Goal: Download file/media

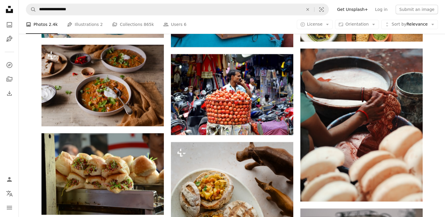
scroll to position [47241, 0]
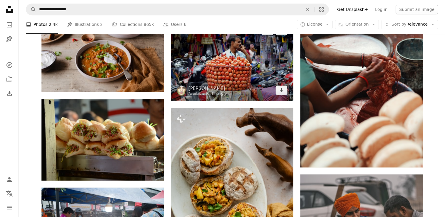
click at [262, 92] on img at bounding box center [232, 60] width 122 height 81
click at [284, 94] on icon "Arrow pointing down" at bounding box center [281, 90] width 5 height 7
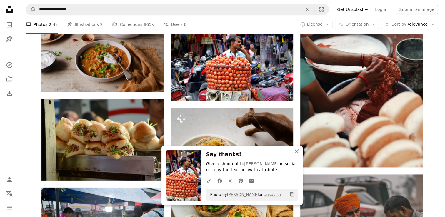
click at [298, 152] on icon "An X shape" at bounding box center [296, 151] width 7 height 7
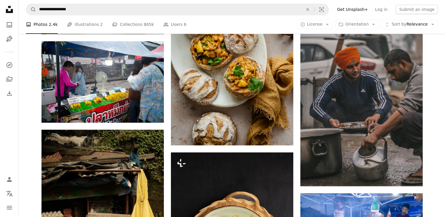
scroll to position [47387, 0]
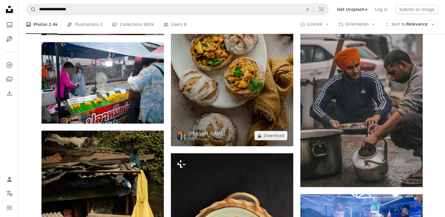
click at [248, 129] on img at bounding box center [232, 54] width 122 height 184
click at [290, 142] on img at bounding box center [232, 54] width 122 height 184
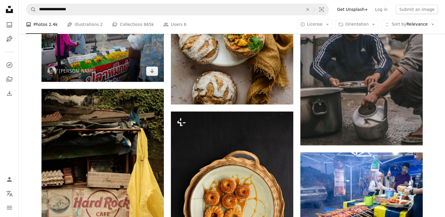
click at [133, 82] on img at bounding box center [102, 41] width 122 height 82
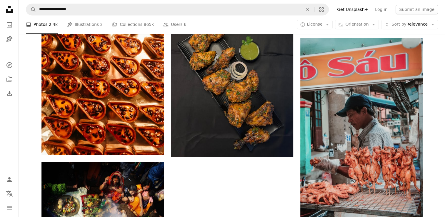
scroll to position [47738, 0]
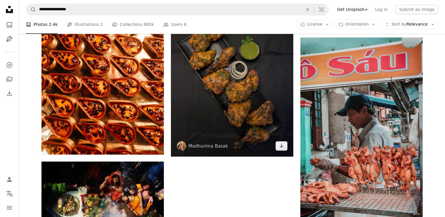
click at [268, 143] on img at bounding box center [232, 74] width 122 height 163
click at [283, 149] on icon "Arrow pointing down" at bounding box center [281, 145] width 5 height 7
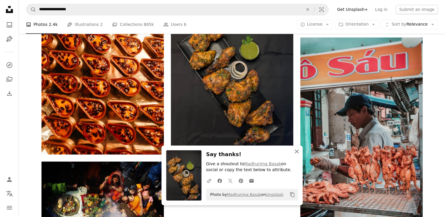
click at [297, 152] on icon "button" at bounding box center [297, 151] width 4 height 4
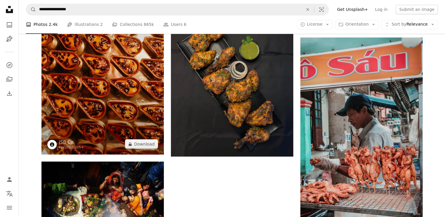
click at [118, 141] on img at bounding box center [102, 63] width 122 height 184
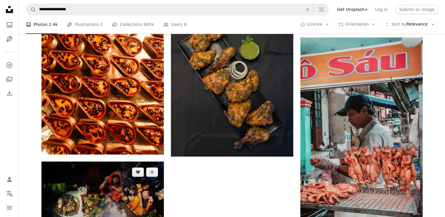
click at [140, 162] on img at bounding box center [102, 203] width 122 height 82
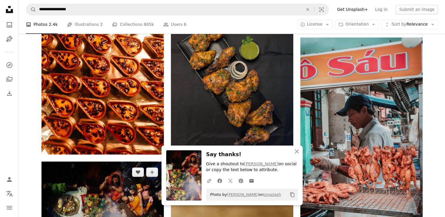
scroll to position [47839, 0]
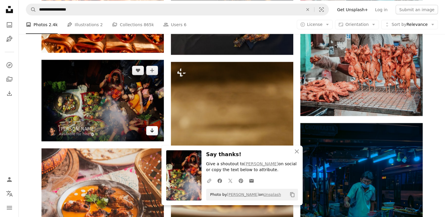
click at [295, 153] on icon "button" at bounding box center [297, 151] width 4 height 4
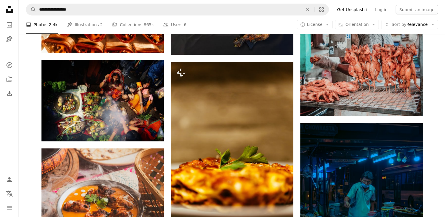
click at [291, 152] on button "An X shape Close" at bounding box center [297, 158] width 12 height 12
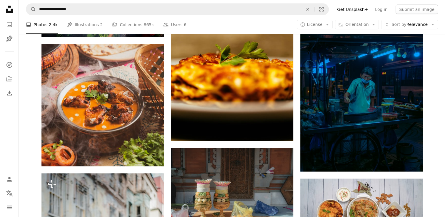
scroll to position [47943, 0]
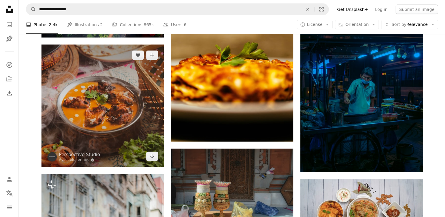
click at [129, 163] on img at bounding box center [102, 106] width 122 height 122
click at [152, 160] on icon "Arrow pointing down" at bounding box center [152, 156] width 5 height 7
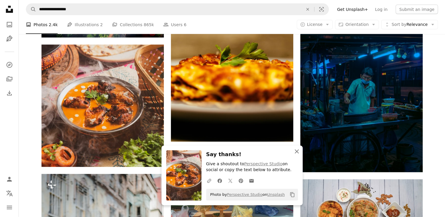
click at [297, 152] on icon "button" at bounding box center [297, 151] width 4 height 4
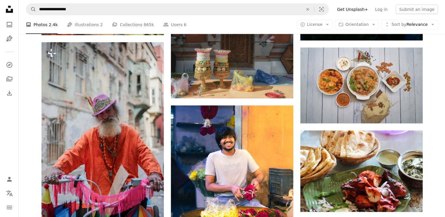
scroll to position [48075, 0]
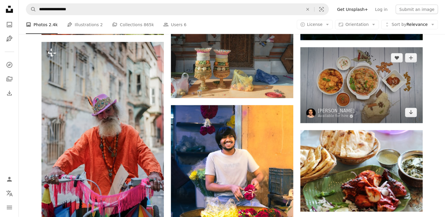
click at [394, 120] on img at bounding box center [361, 85] width 122 height 76
click at [411, 116] on icon "Arrow pointing down" at bounding box center [411, 112] width 5 height 7
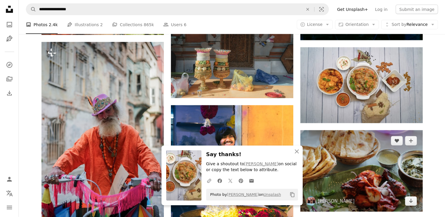
click at [394, 151] on img at bounding box center [361, 171] width 122 height 82
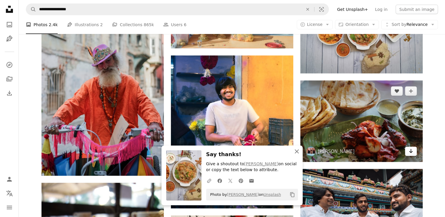
click at [298, 153] on icon "button" at bounding box center [297, 151] width 4 height 4
click at [409, 155] on icon "Arrow pointing down" at bounding box center [411, 151] width 5 height 7
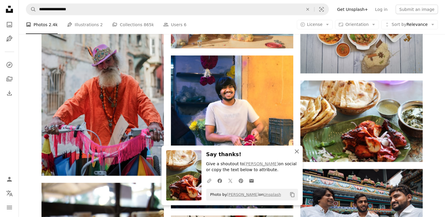
click at [297, 152] on icon "button" at bounding box center [297, 151] width 4 height 4
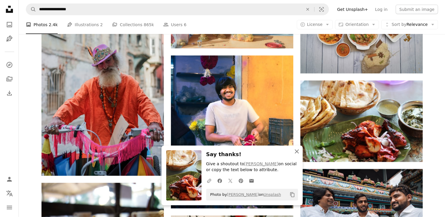
click at [297, 152] on icon "button" at bounding box center [297, 151] width 4 height 4
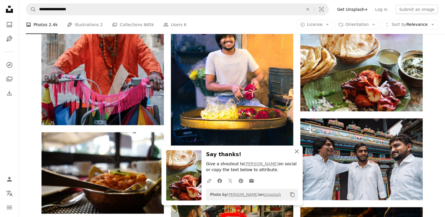
scroll to position [48176, 0]
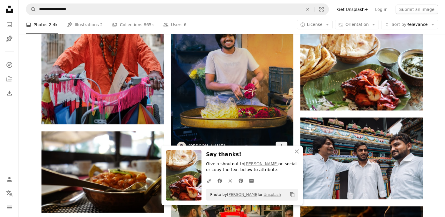
click at [265, 124] on img at bounding box center [232, 80] width 122 height 153
click at [282, 129] on img at bounding box center [232, 80] width 122 height 153
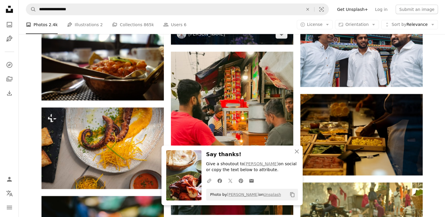
scroll to position [48288, 0]
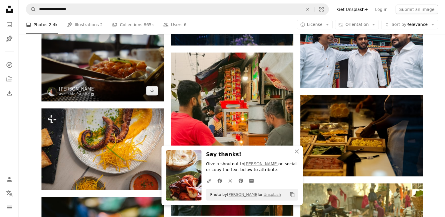
click at [134, 97] on img at bounding box center [102, 61] width 122 height 82
click at [152, 93] on icon "Download" at bounding box center [152, 91] width 4 height 4
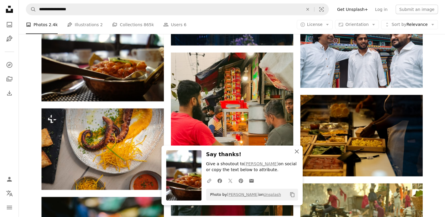
click at [297, 152] on icon "button" at bounding box center [297, 151] width 4 height 4
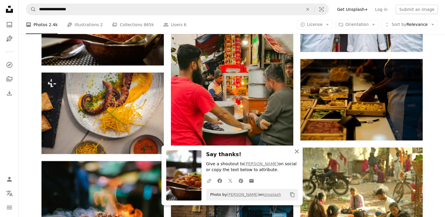
scroll to position [48324, 0]
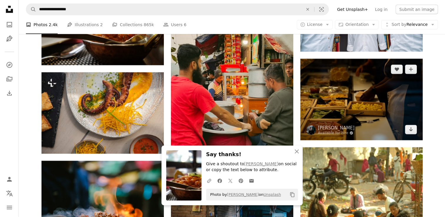
click at [389, 132] on img at bounding box center [361, 100] width 122 height 82
click at [410, 133] on icon "Arrow pointing down" at bounding box center [411, 129] width 5 height 7
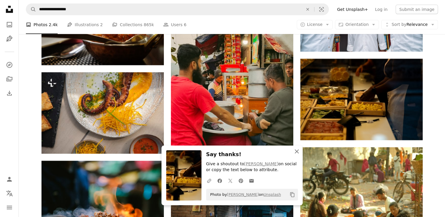
click at [297, 152] on icon "button" at bounding box center [297, 151] width 4 height 4
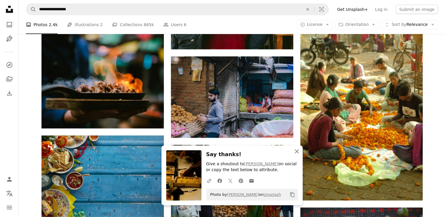
scroll to position [48455, 0]
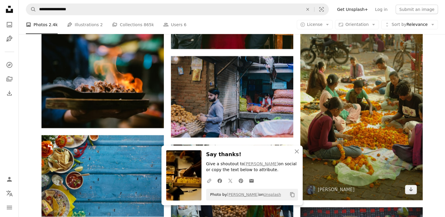
click at [378, 178] on img at bounding box center [361, 109] width 122 height 184
click at [412, 200] on img at bounding box center [361, 109] width 122 height 184
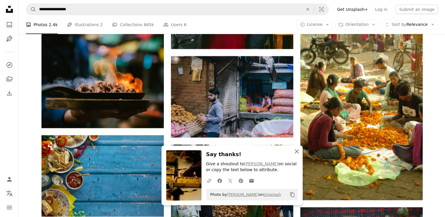
click at [297, 153] on icon "An X shape" at bounding box center [296, 151] width 7 height 7
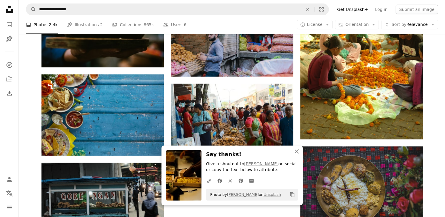
scroll to position [48502, 0]
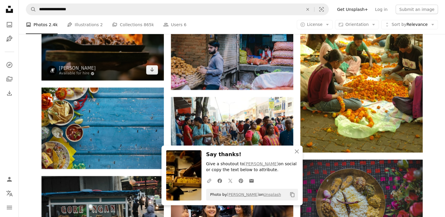
click at [135, 81] on img at bounding box center [102, 32] width 122 height 98
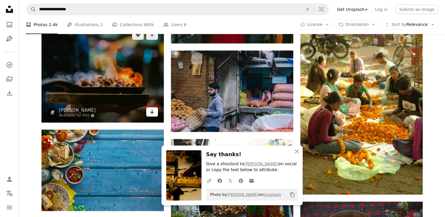
click at [153, 115] on icon "Arrow pointing down" at bounding box center [152, 111] width 5 height 7
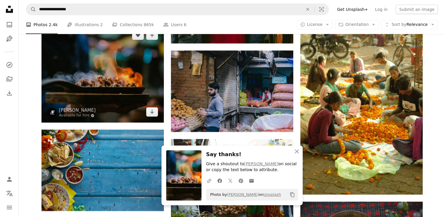
click at [127, 123] on img at bounding box center [102, 74] width 122 height 98
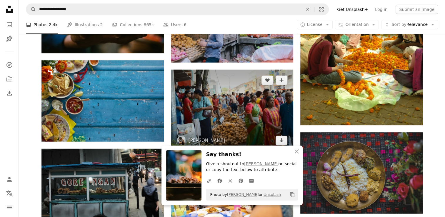
click at [254, 128] on img at bounding box center [232, 111] width 122 height 82
click at [281, 117] on img at bounding box center [232, 111] width 122 height 82
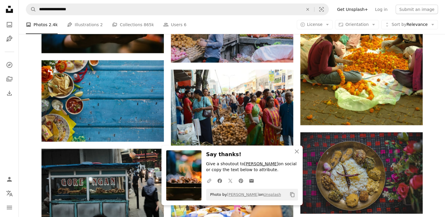
click at [257, 166] on link "[PERSON_NAME]" at bounding box center [261, 164] width 34 height 5
